Goal: Consume media (video, audio)

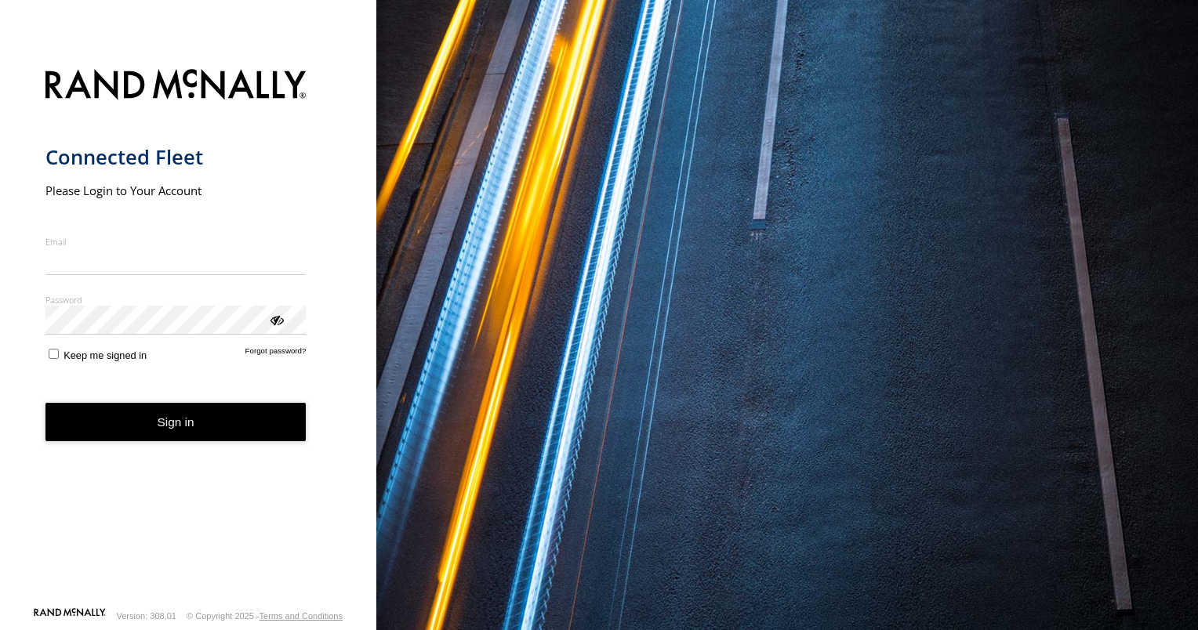
type input "**********"
click at [201, 440] on button "Sign in" at bounding box center [175, 422] width 261 height 38
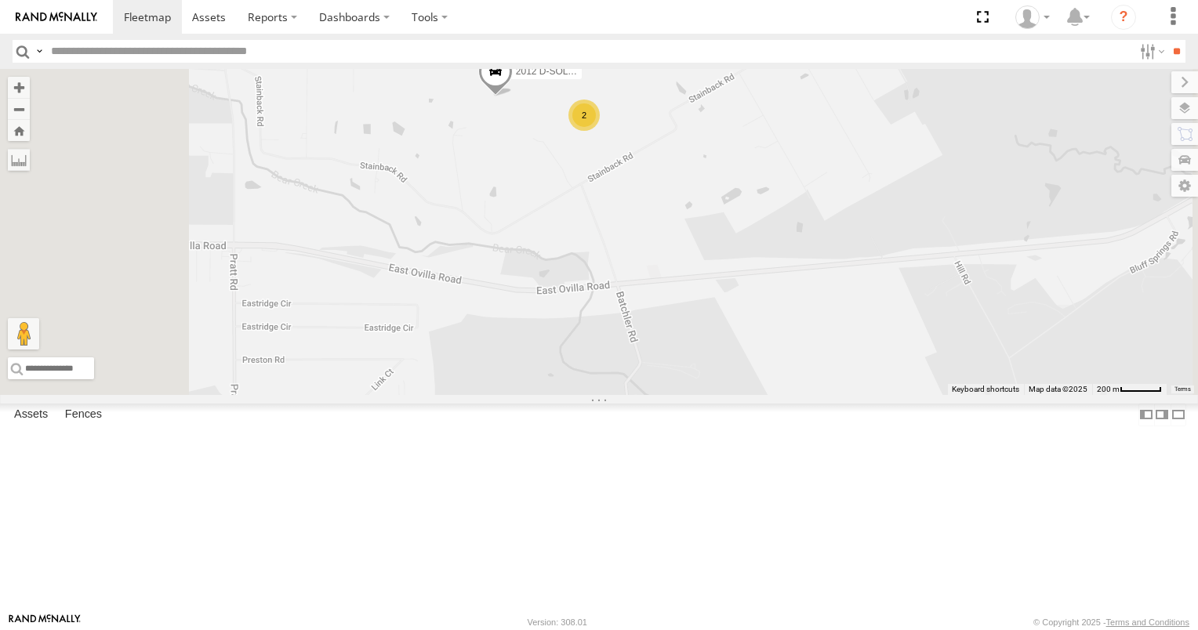
click at [0, 0] on span at bounding box center [0, 0] width 0 height 0
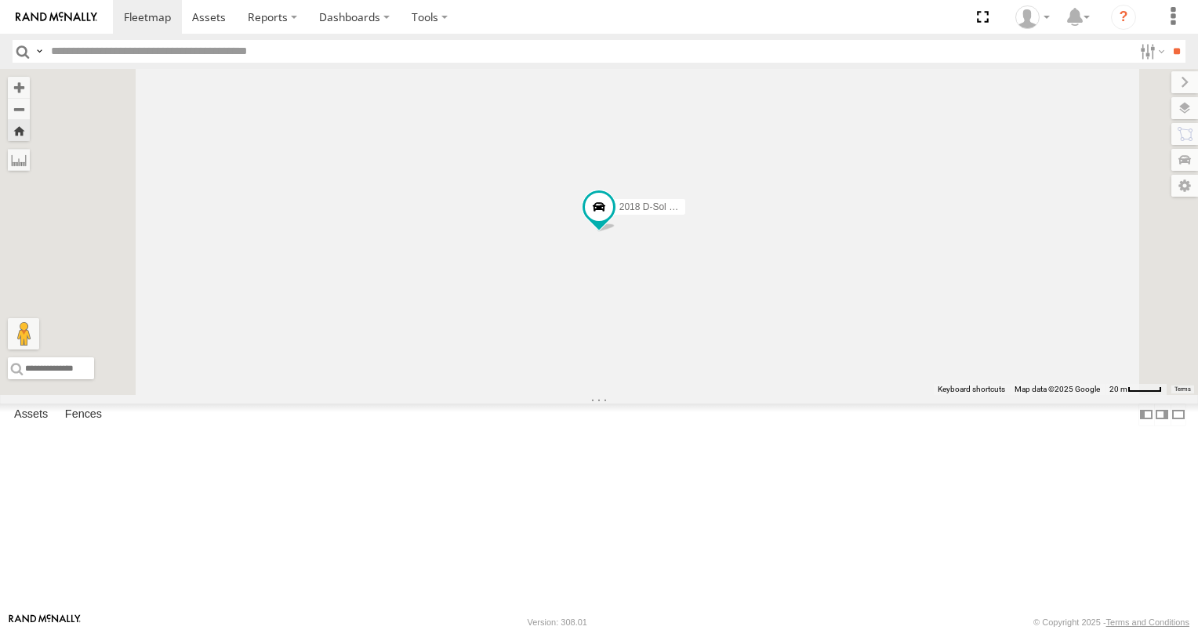
click at [0, 0] on link at bounding box center [0, 0] width 0 height 0
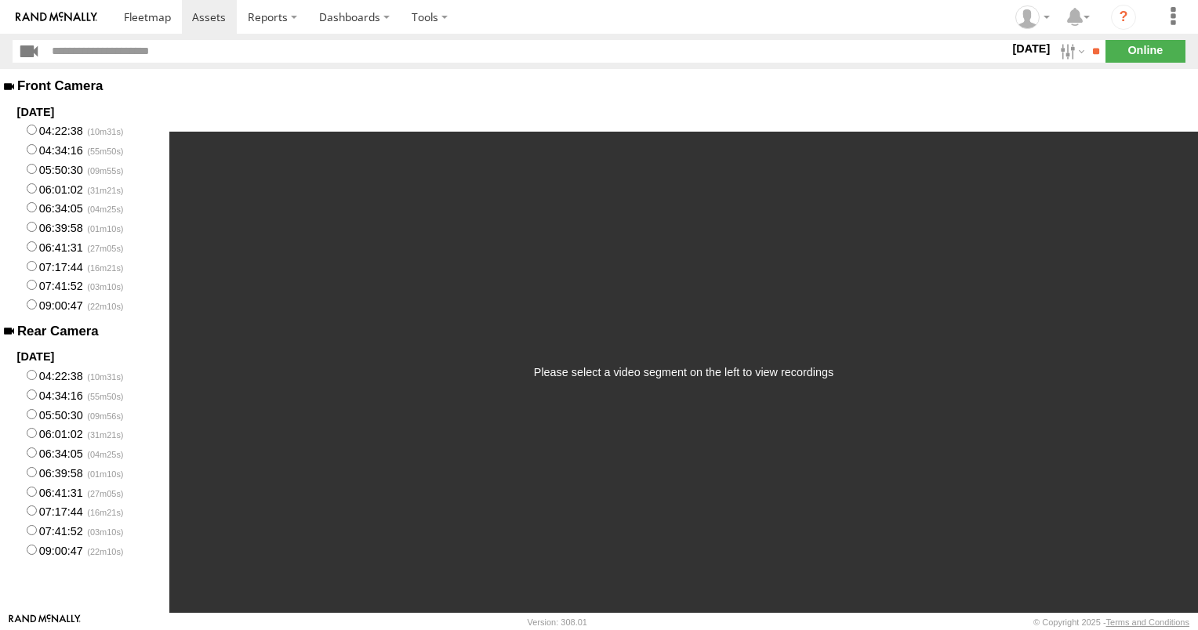
click at [62, 314] on label "09:00:47" at bounding box center [84, 305] width 169 height 20
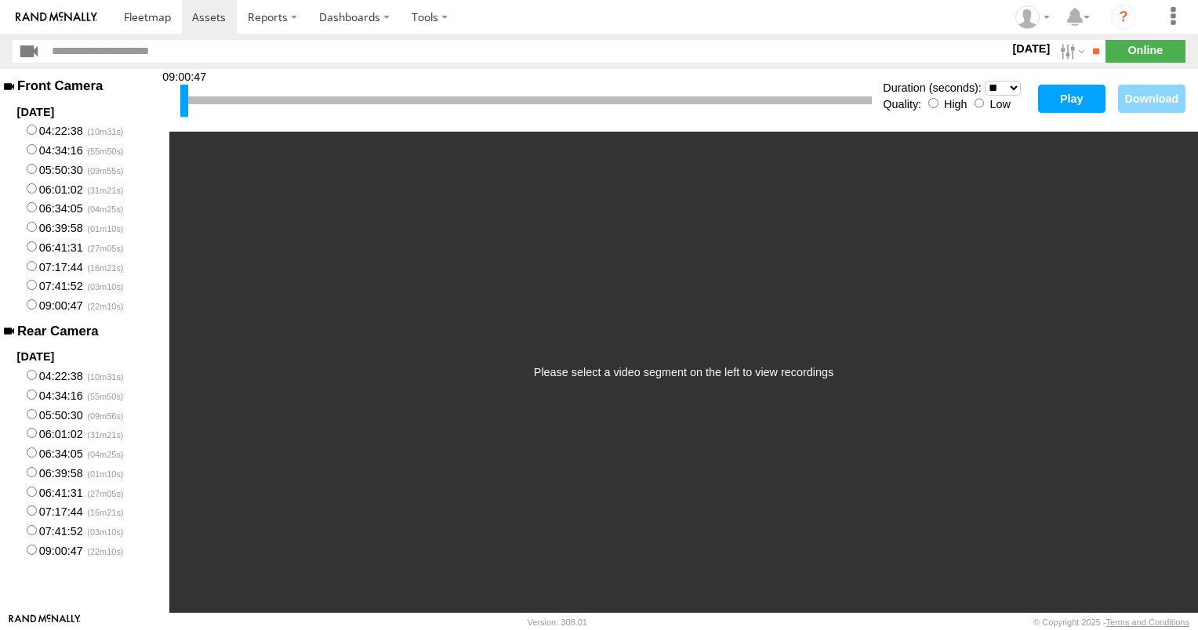
click at [1049, 109] on button "Play" at bounding box center [1071, 99] width 67 height 28
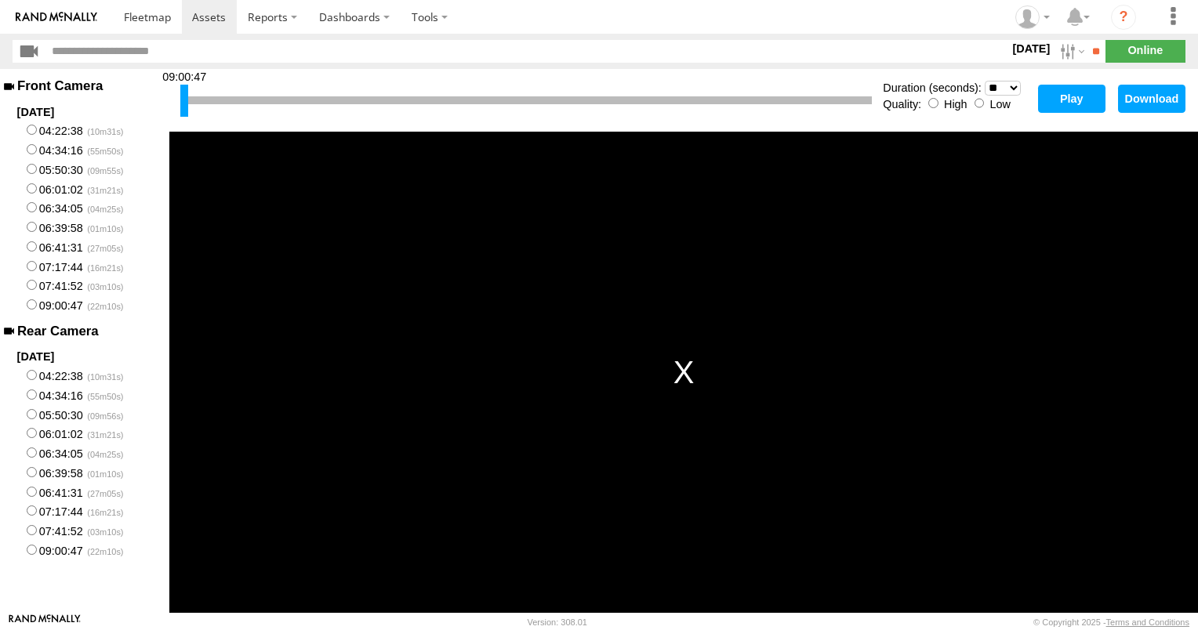
click at [680, 392] on div "This is a modal window. The media playback was aborted due to a corruption prob…" at bounding box center [683, 372] width 1029 height 481
click at [697, 372] on div "This is a modal window. The media playback was aborted due to a corruption prob…" at bounding box center [683, 372] width 1029 height 481
click at [1072, 107] on button "Play" at bounding box center [1071, 99] width 67 height 28
